Goal: Task Accomplishment & Management: Use online tool/utility

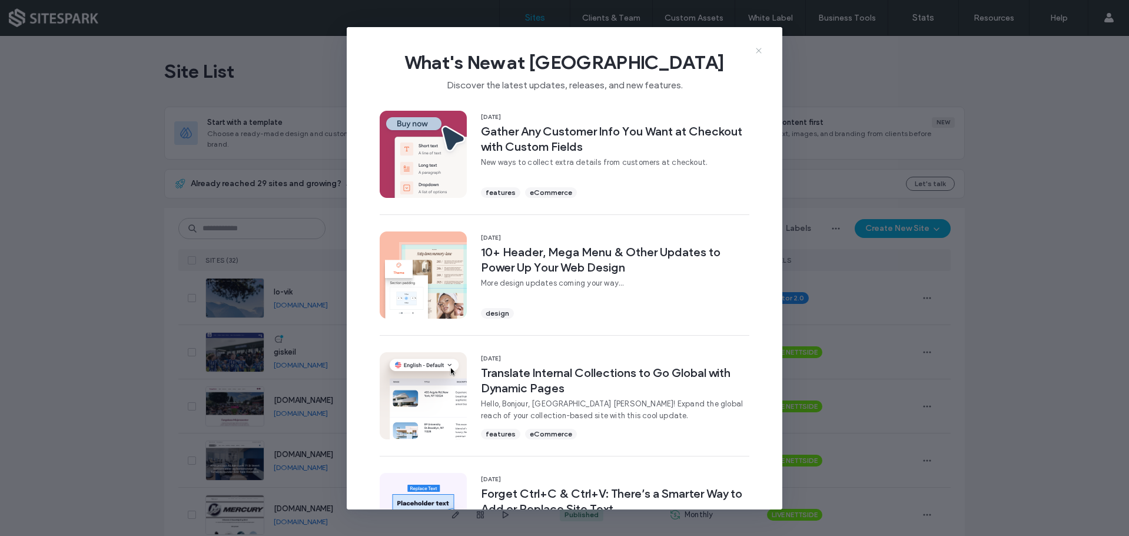
click at [757, 50] on icon at bounding box center [758, 50] width 9 height 9
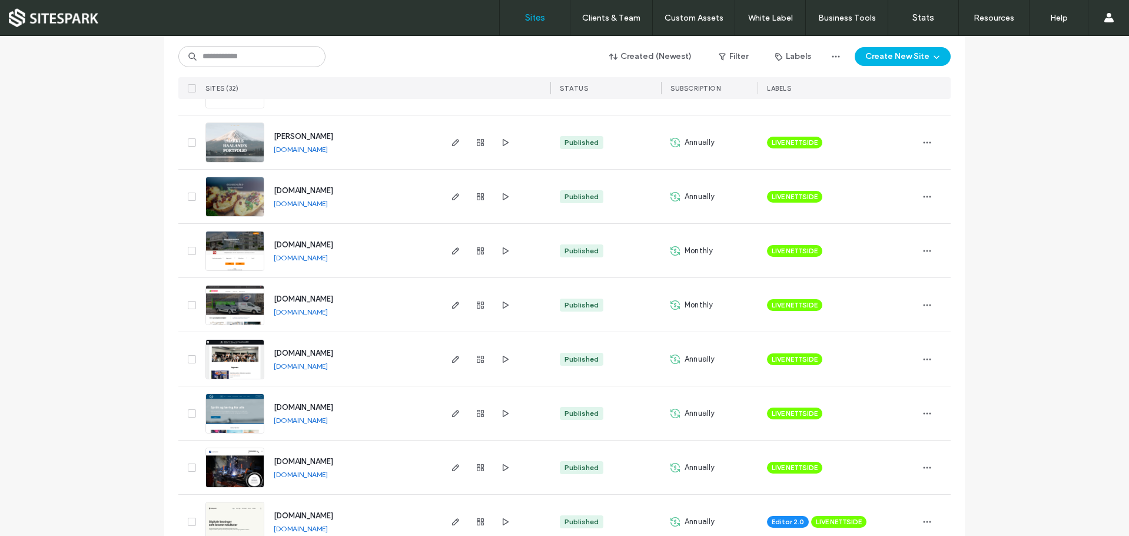
scroll to position [942, 0]
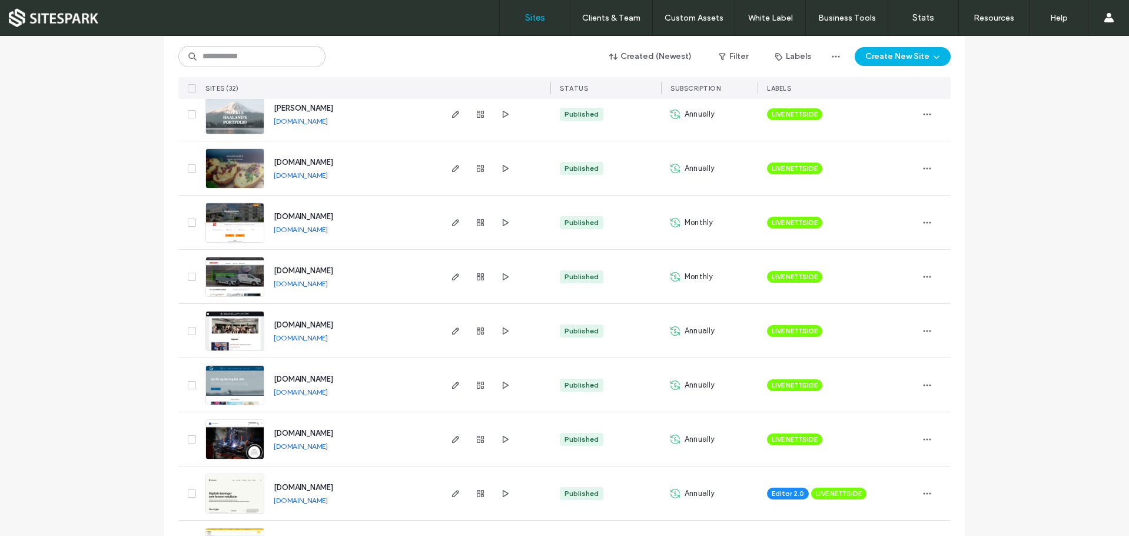
click at [222, 323] on img at bounding box center [235, 351] width 58 height 80
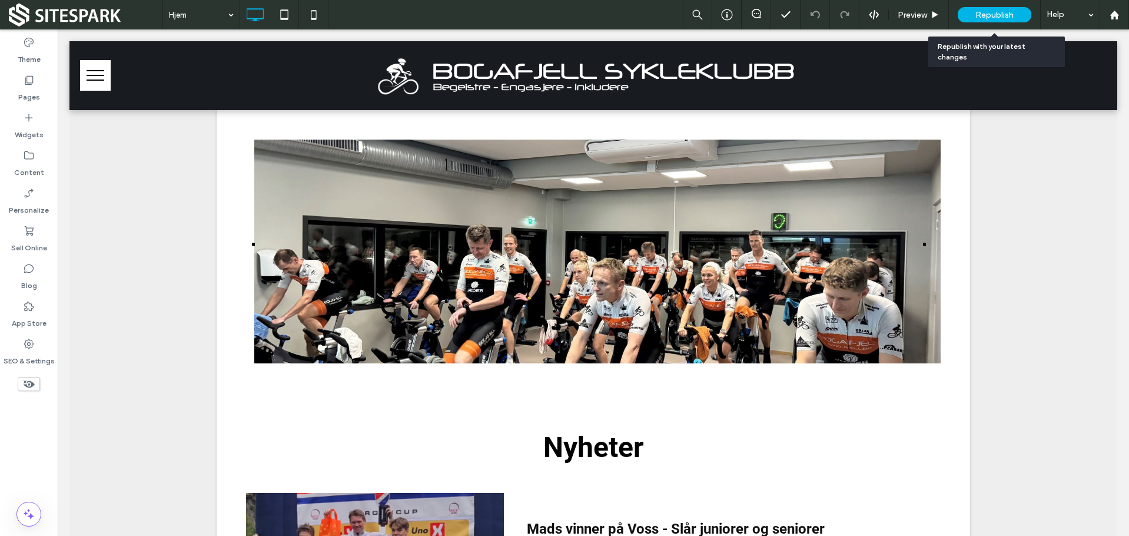
click at [988, 12] on span "Republish" at bounding box center [994, 15] width 38 height 10
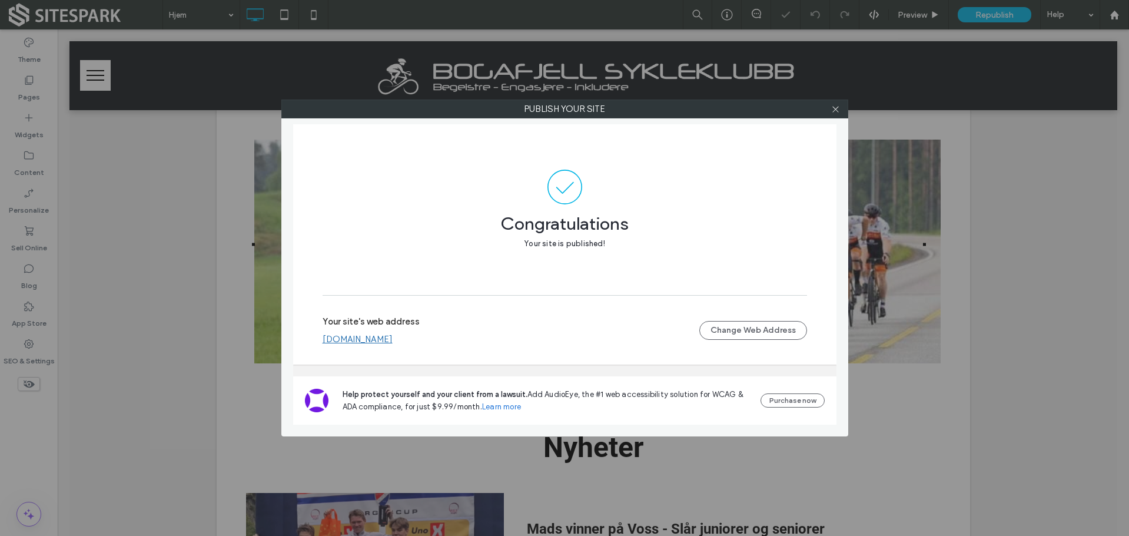
click at [390, 340] on link "[DOMAIN_NAME]" at bounding box center [358, 339] width 70 height 11
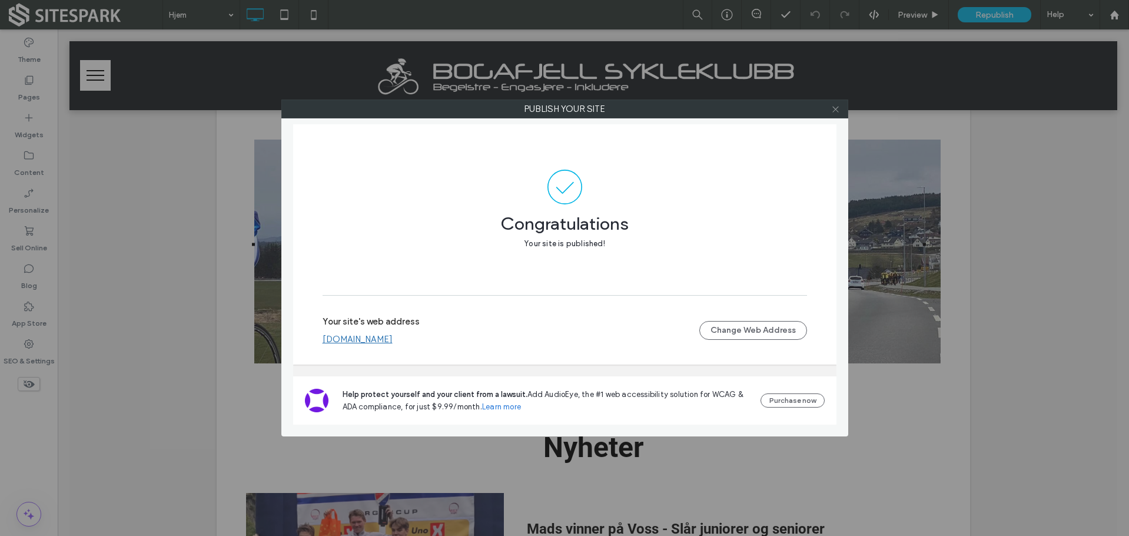
click at [834, 110] on icon at bounding box center [835, 109] width 9 height 9
